Goal: Check status: Check status

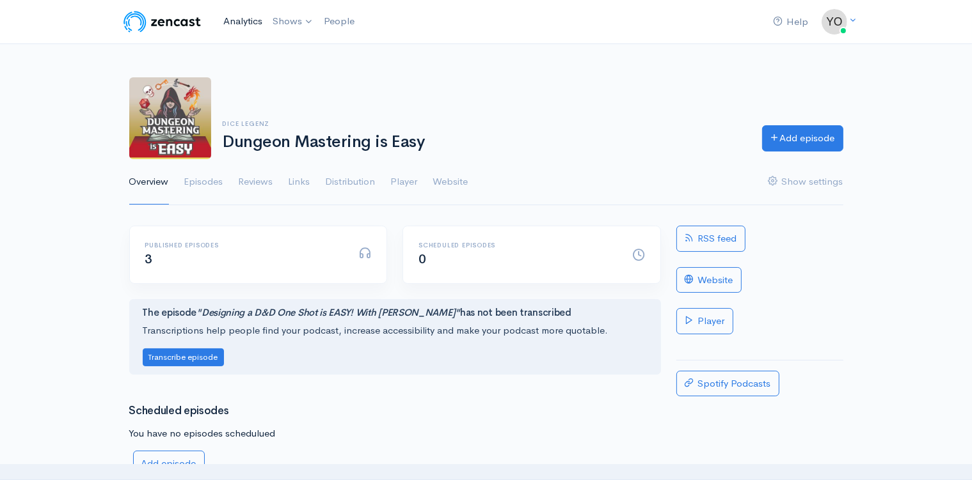
click at [252, 26] on link "Analytics" at bounding box center [242, 22] width 49 height 28
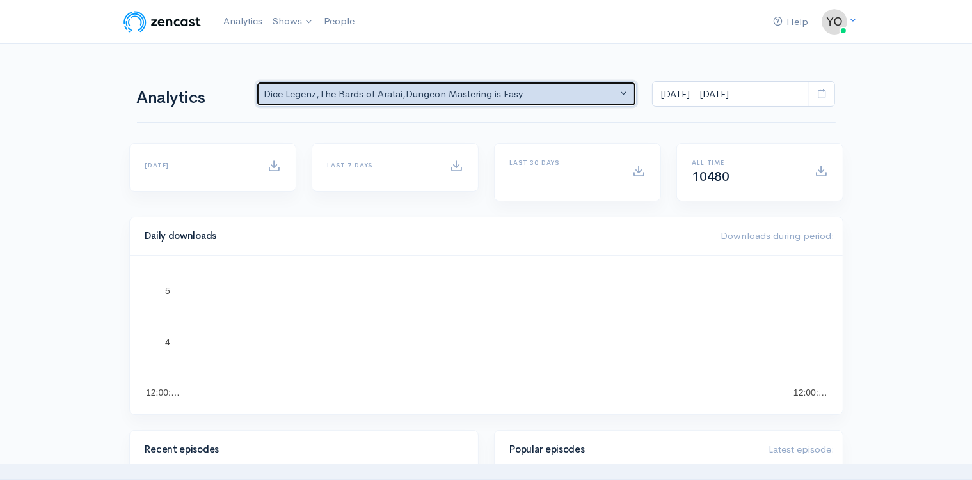
click at [623, 92] on button "Dice Legenz , The Bards of Aratai , Dungeon Mastering is Easy" at bounding box center [446, 94] width 381 height 26
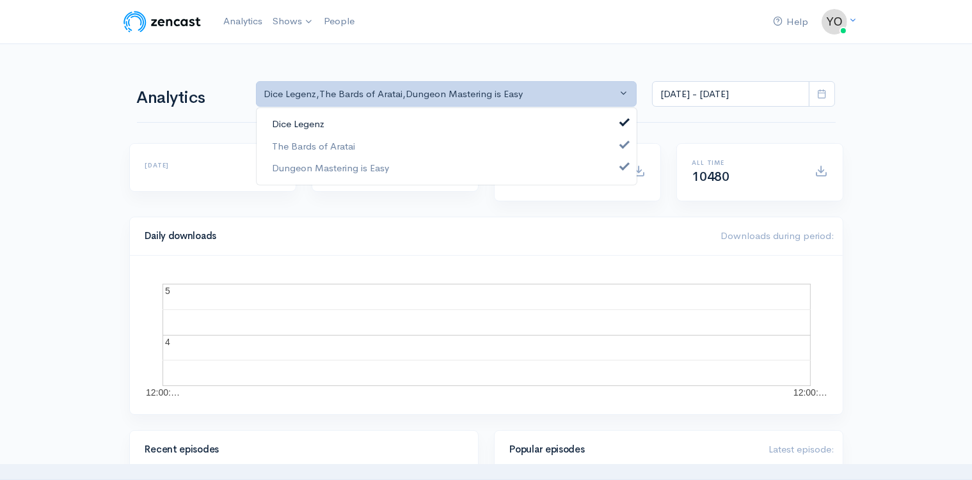
click at [622, 124] on span at bounding box center [624, 121] width 5 height 10
click at [623, 143] on span at bounding box center [624, 143] width 5 height 10
select select "15926"
